Goal: Information Seeking & Learning: Check status

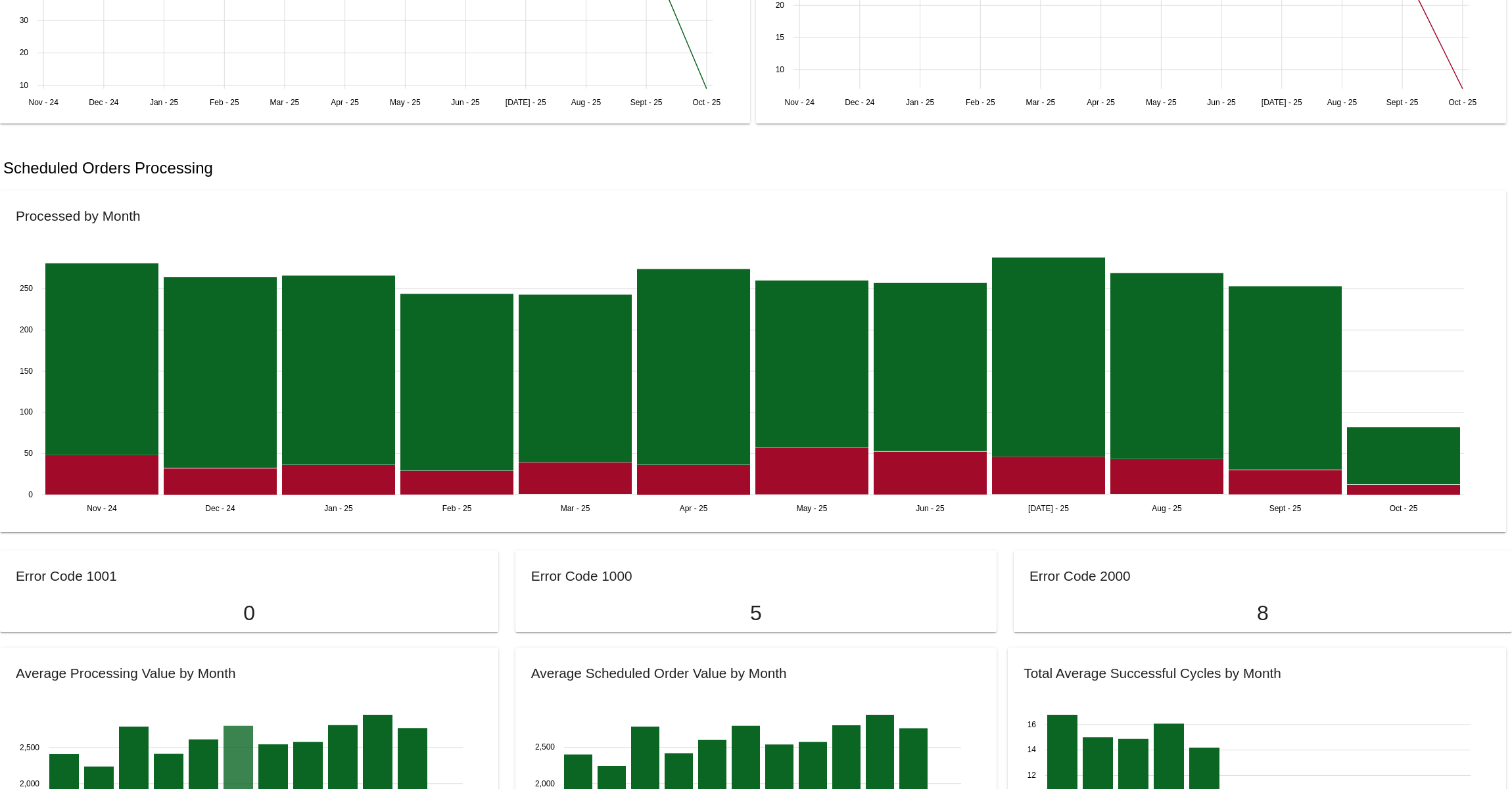
scroll to position [1064, 0]
